Goal: Task Accomplishment & Management: Complete application form

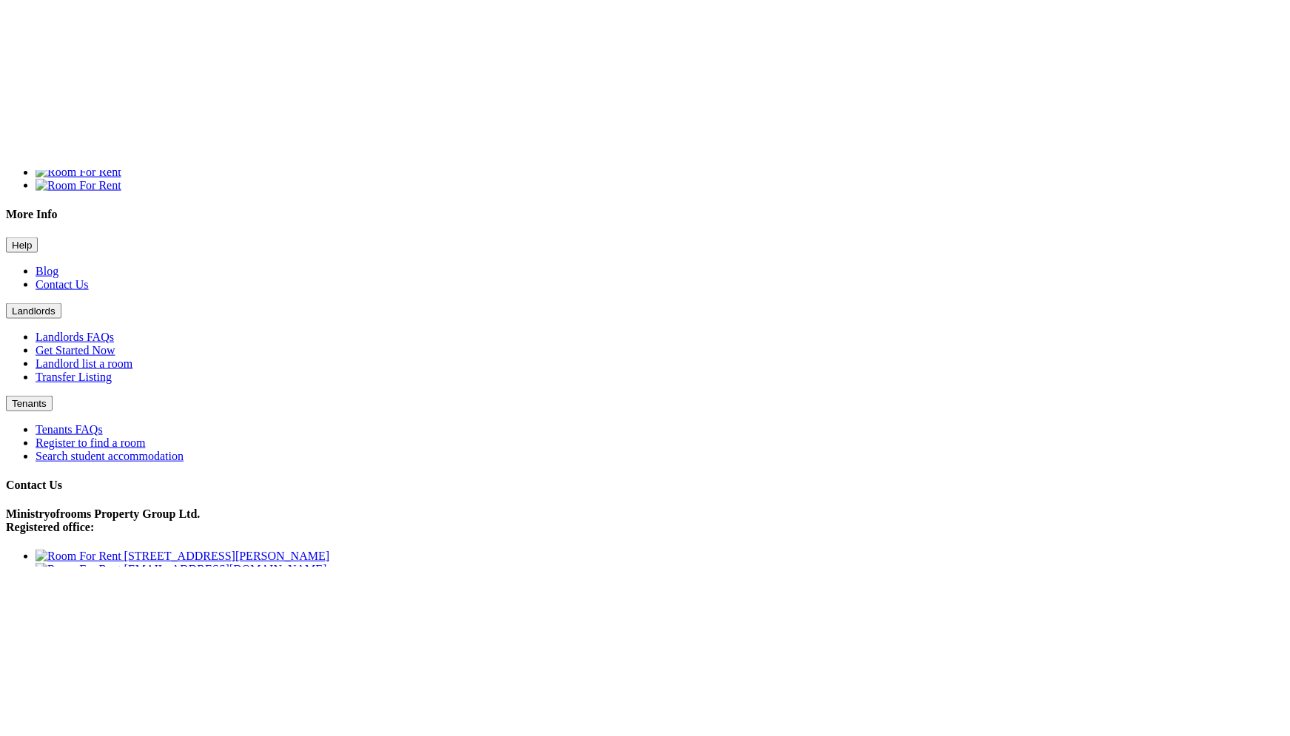
scroll to position [1067, 0]
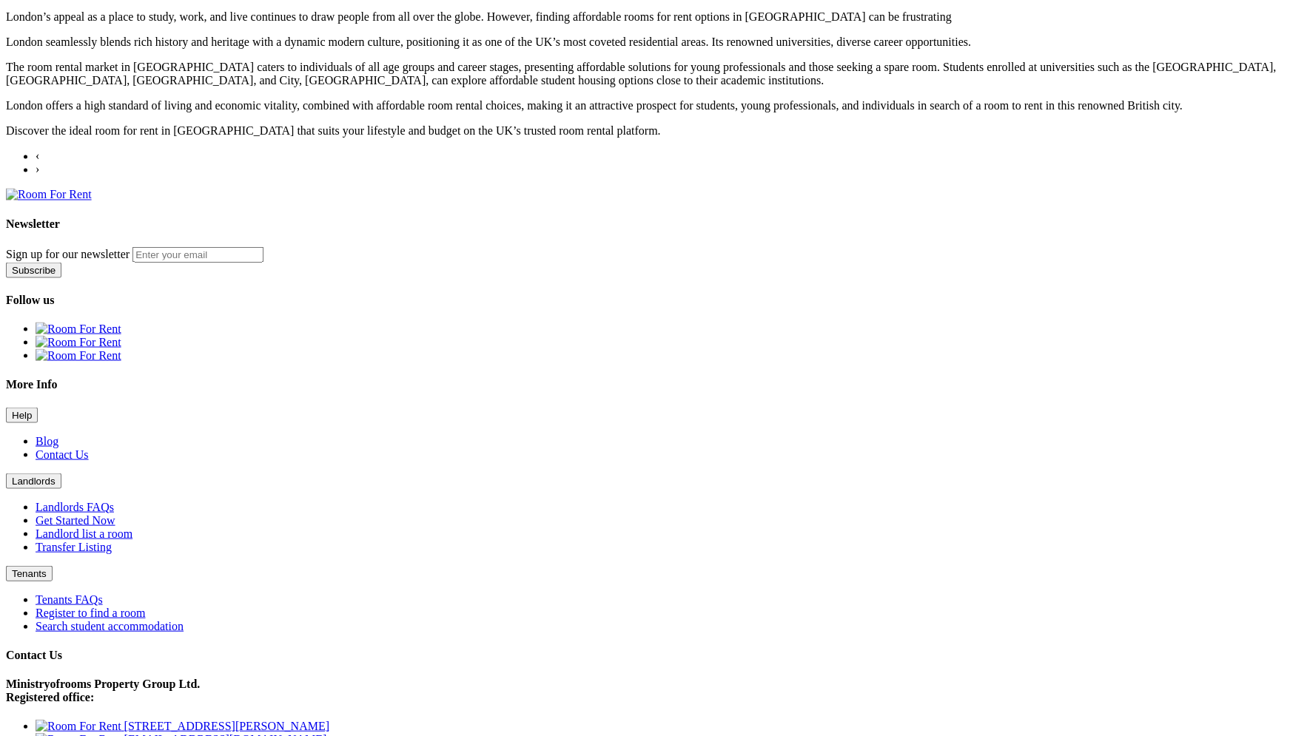
click at [61, 396] on button "Landlords" at bounding box center [34, 481] width 56 height 16
click at [132, 396] on link "Landlord list a room" at bounding box center [84, 533] width 97 height 13
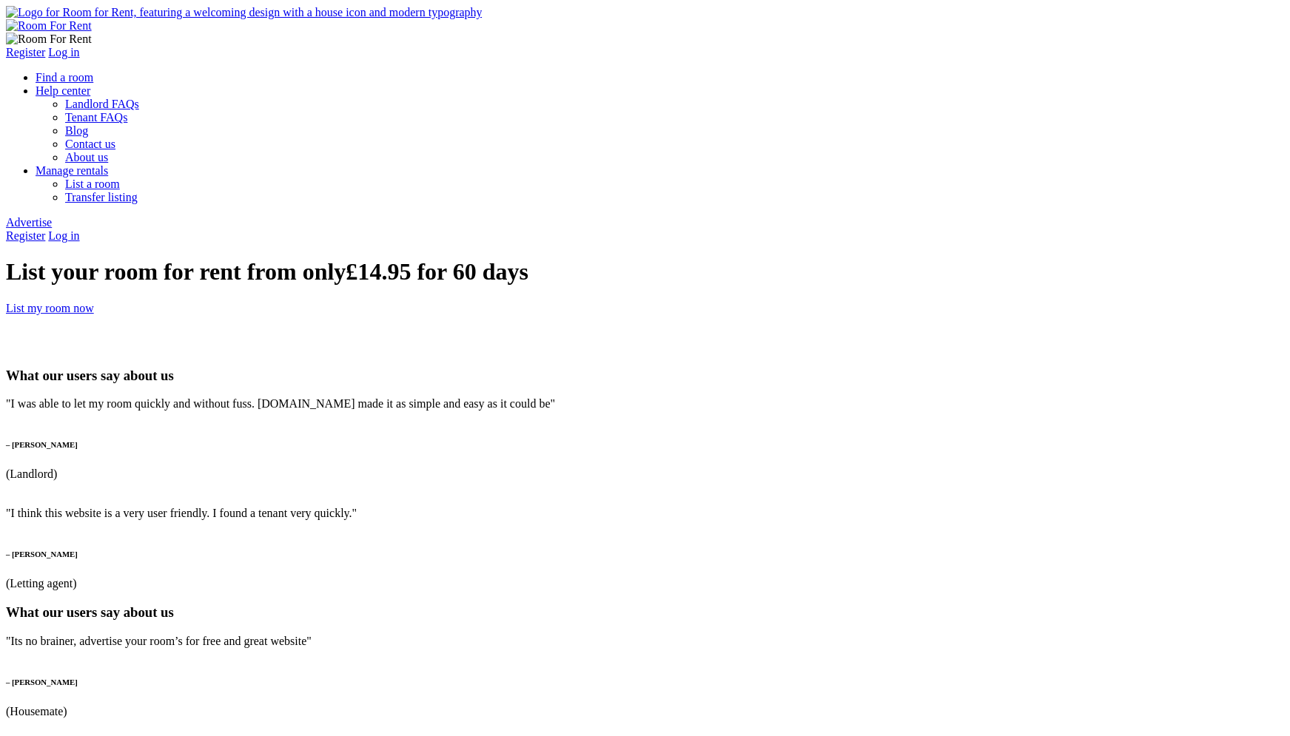
type input "g"
type input "[PERSON_NAME][EMAIL_ADDRESS][DOMAIN_NAME]"
type input "jeet"
paste input "[PERSON_NAME][EMAIL_ADDRESS][DOMAIN_NAME]"
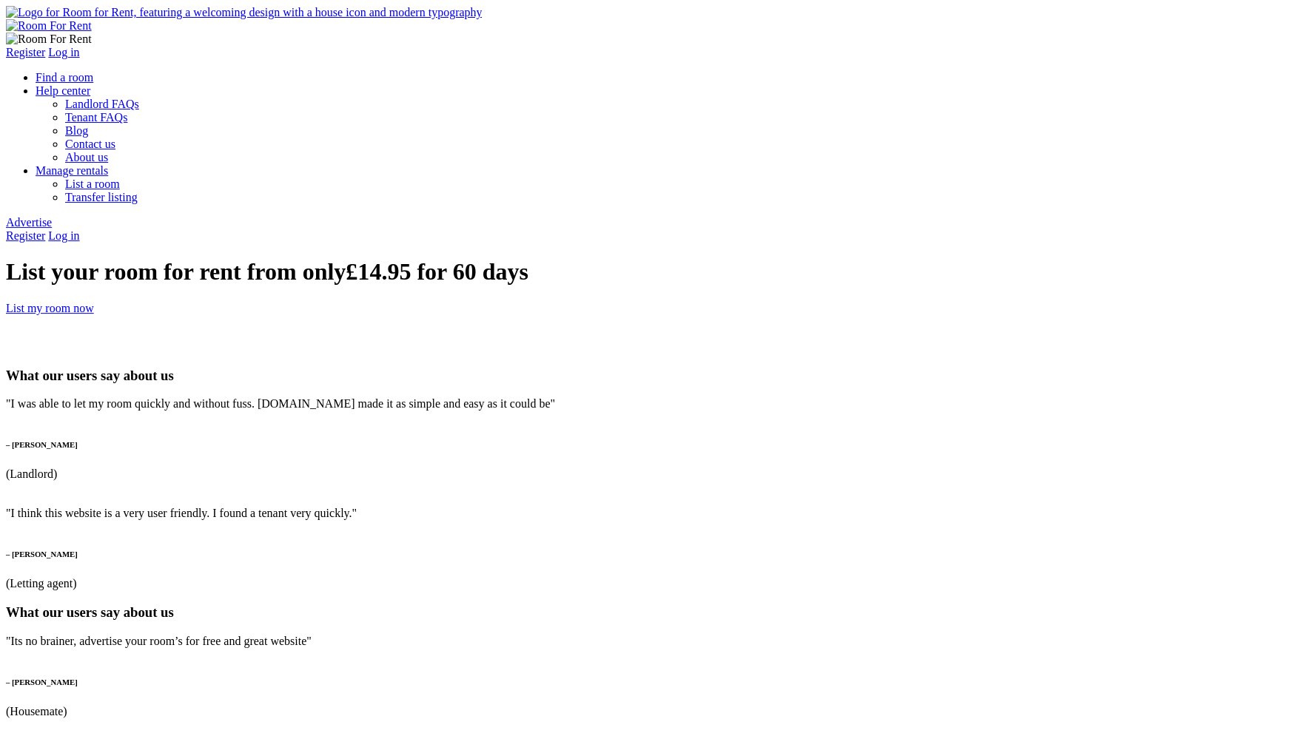
type input "[EMAIL_ADDRESS][DOMAIN_NAME]"
